Goal: Information Seeking & Learning: Learn about a topic

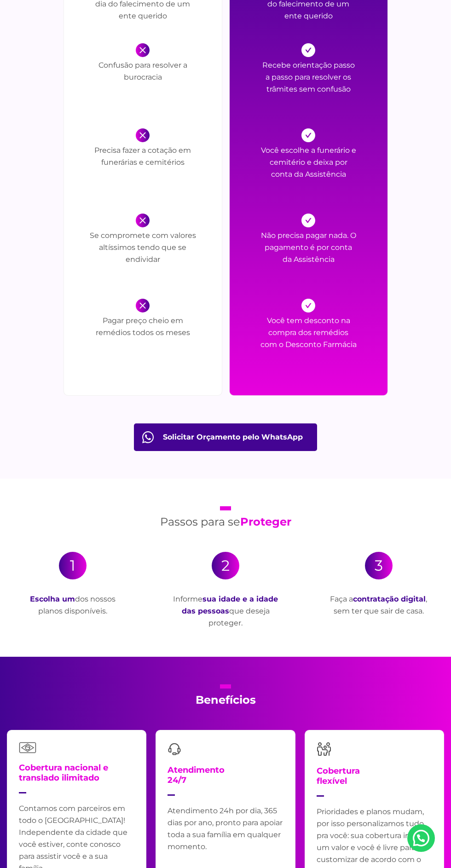
scroll to position [1302, 0]
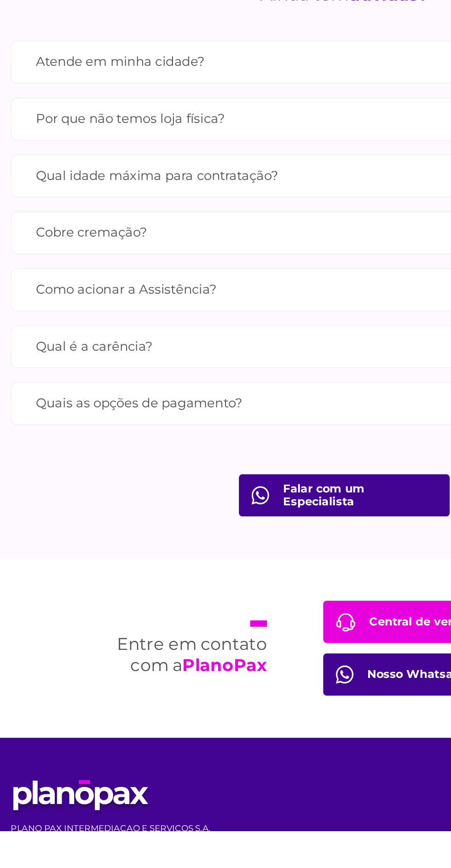
scroll to position [3208, 0]
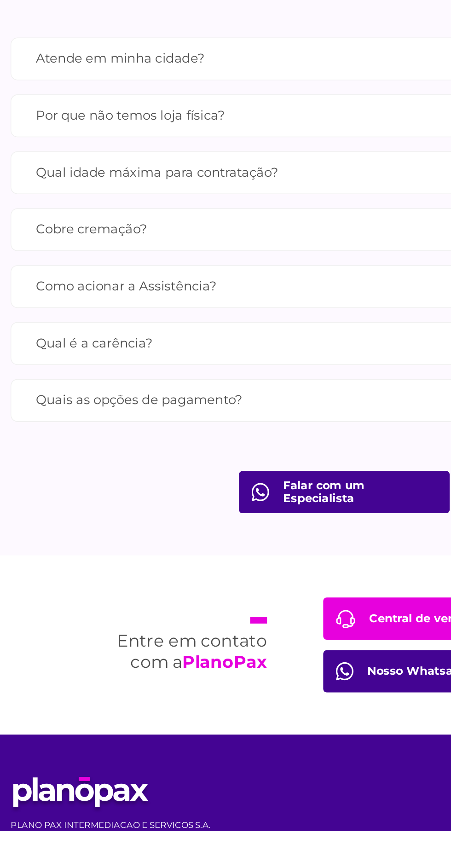
click at [122, 445] on label "Qual idade máxima para contratação?" at bounding box center [225, 437] width 404 height 16
click at [0, 0] on input "Qual idade máxima para contratação?" at bounding box center [0, 0] width 0 height 0
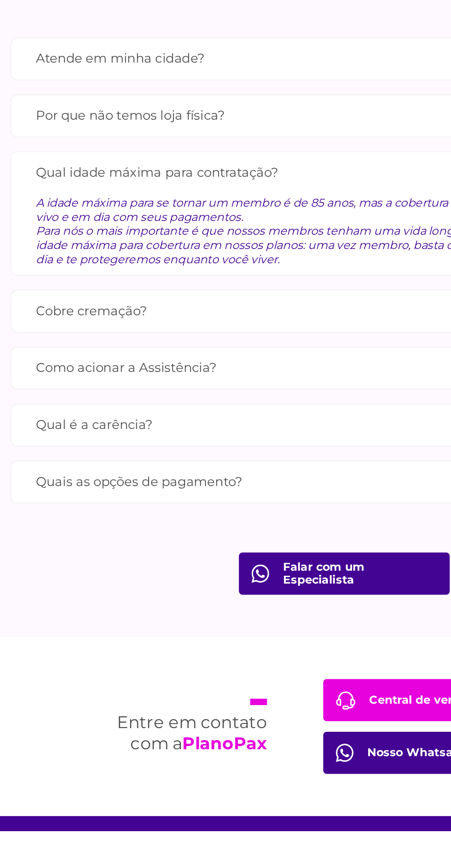
scroll to position [3211, 0]
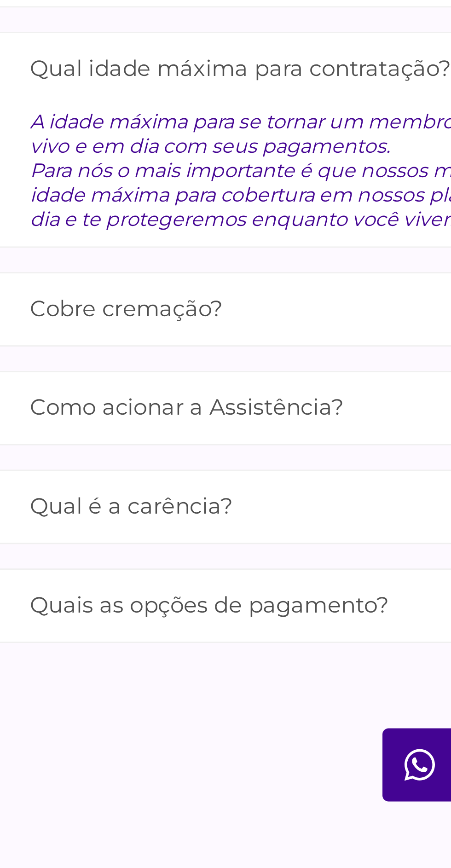
click at [91, 607] on label "Qual é a carência?" at bounding box center [225, 599] width 404 height 16
click at [0, 0] on input "Qual é a carência?" at bounding box center [0, 0] width 0 height 0
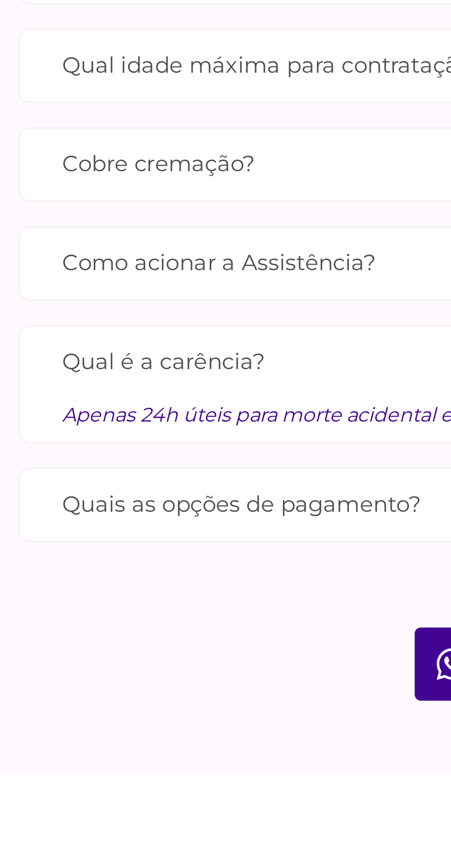
click at [97, 608] on label "Quais as opções de pagamento?" at bounding box center [225, 600] width 404 height 16
click at [0, 0] on input "Quais as opções de pagamento?" at bounding box center [0, 0] width 0 height 0
